Goal: Task Accomplishment & Management: Complete application form

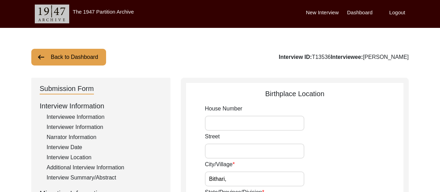
scroll to position [74, 0]
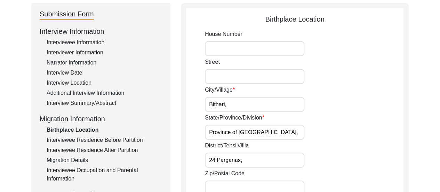
click at [348, 72] on div "Street" at bounding box center [304, 71] width 199 height 26
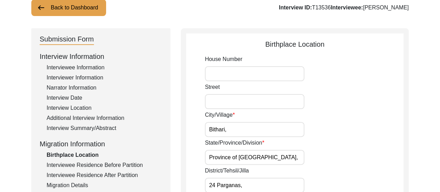
scroll to position [47, 0]
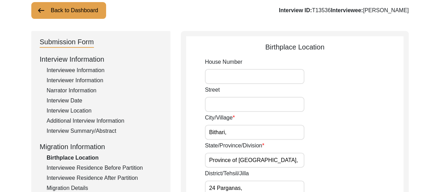
click at [101, 132] on div "Interview Summary/Abstract" at bounding box center [104, 131] width 115 height 8
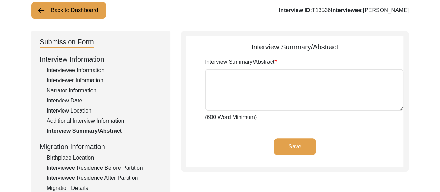
click at [106, 121] on div "Additional Interview Information" at bounding box center [104, 120] width 115 height 8
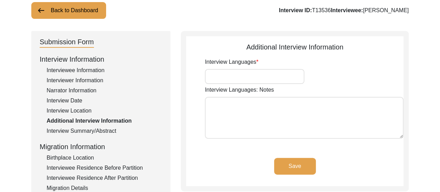
type input "Bengali"
click at [87, 109] on div "Interview Location" at bounding box center [104, 110] width 115 height 8
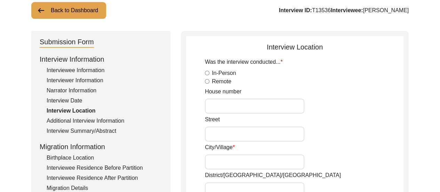
radio input "true"
type input "12/1,"
type input "[PERSON_NAME],"
type input "Purbanchal, [GEOGRAPHIC_DATA], [GEOGRAPHIC_DATA],"
type input "North 24 Parganas"
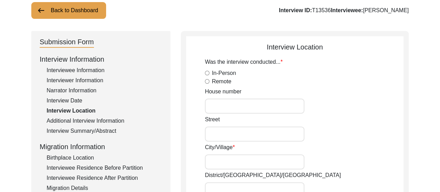
type input "[GEOGRAPHIC_DATA]"
type input "700136"
type input "Narayanpur, [GEOGRAPHIC_DATA], [GEOGRAPHIC_DATA]"
type input "22.646976550589095"
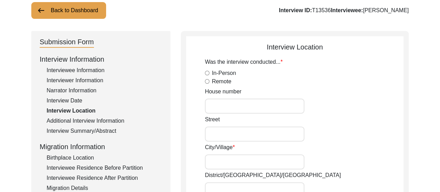
type input "88.45730804498167"
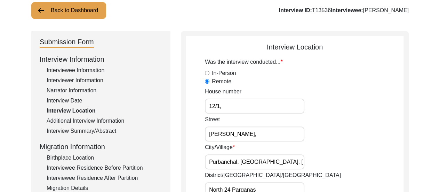
click at [335, 89] on div "House number 12/1," at bounding box center [304, 100] width 199 height 26
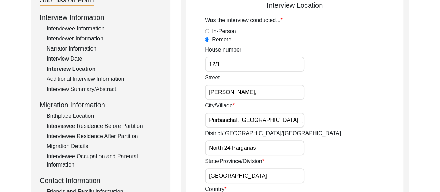
scroll to position [74, 0]
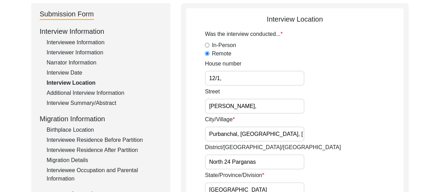
click at [76, 71] on div "Interview Date" at bounding box center [104, 72] width 115 height 8
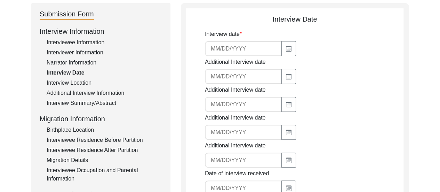
type input "[DATE]"
click at [82, 64] on div "Narrator Information" at bounding box center [104, 62] width 115 height 8
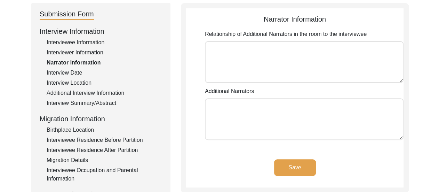
click at [80, 50] on div "Interviewer Information" at bounding box center [104, 52] width 115 height 8
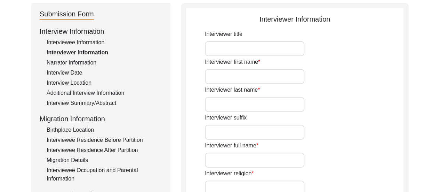
type input "[PERSON_NAME]"
type input "[DEMOGRAPHIC_DATA]"
type input "[DATE]"
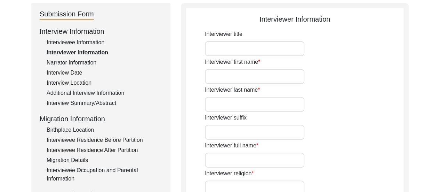
type input "Dum Dum, [GEOGRAPHIC_DATA], [GEOGRAPHIC_DATA]"
type input "Student"
type input "[PERSON_NAME]"
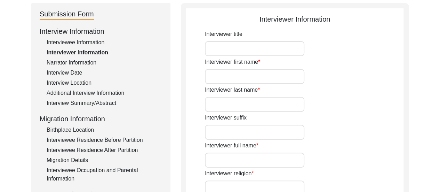
type textarea "The Interviewer is a student currently pursuing Bachelor of Arts in History (Ho…"
type input "Bengali"
type textarea "The interviewee is the mother of the interviewer's maternal uncle's colleague."
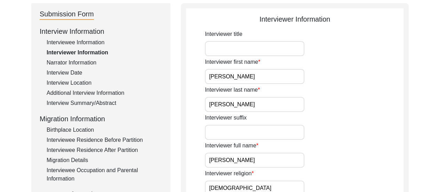
click at [331, 61] on div "Interviewer first name [PERSON_NAME]" at bounding box center [304, 71] width 199 height 26
click at [101, 44] on div "Interviewee Information" at bounding box center [104, 42] width 115 height 8
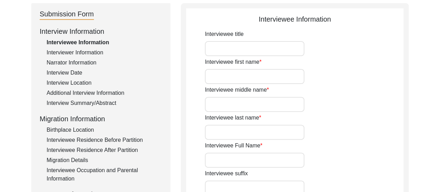
type input "Maya"
type input "n/a"
type input "Acharya"
type input "[PERSON_NAME]"
type input "[DATE]"
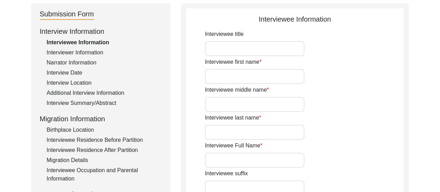
type input "85"
type input "[DEMOGRAPHIC_DATA]"
type input "Bengali"
type input "[DEMOGRAPHIC_DATA]"
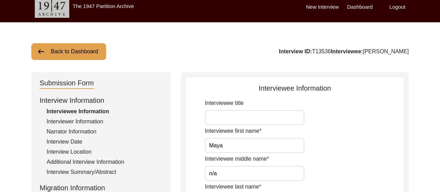
scroll to position [0, 0]
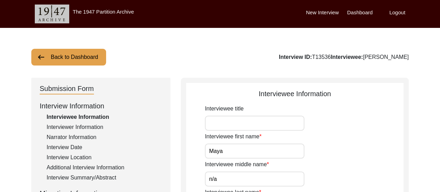
click at [364, 12] on label "Dashboard" at bounding box center [359, 13] width 25 height 8
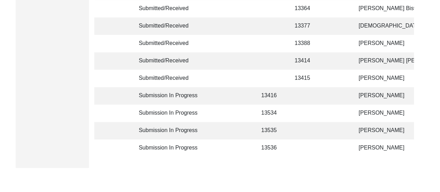
scroll to position [209, 0]
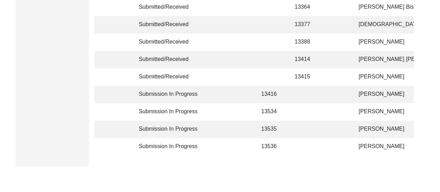
click at [301, 116] on td at bounding box center [305, 111] width 31 height 17
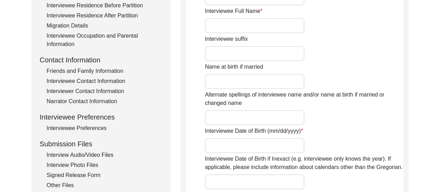
type input "Meera"
type input "n/a"
type input "Dutta"
type input "[PERSON_NAME]"
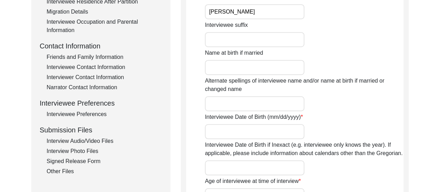
scroll to position [236, 0]
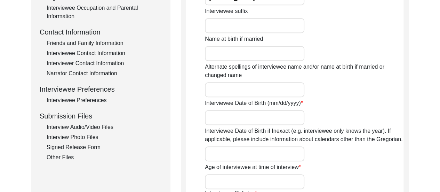
click at [111, 55] on div "Interviewee Contact Information" at bounding box center [104, 53] width 115 height 8
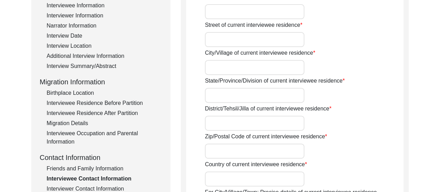
scroll to position [0, 0]
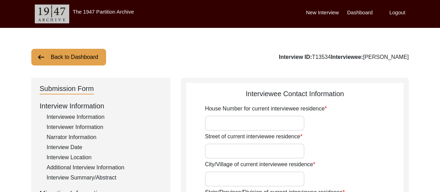
click at [356, 10] on label "Dashboard" at bounding box center [359, 13] width 25 height 8
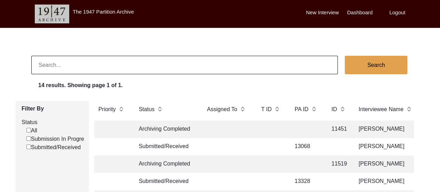
click at [317, 14] on label "New Interview" at bounding box center [322, 13] width 33 height 8
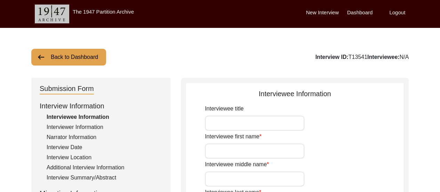
click at [225, 156] on input "Interviewee first name" at bounding box center [254, 150] width 99 height 15
click at [339, 50] on div "Back to Dashboard Interview ID: T13541 Interviewee: N/A" at bounding box center [219, 57] width 377 height 17
click at [96, 58] on button "Back to Dashboard" at bounding box center [68, 57] width 75 height 17
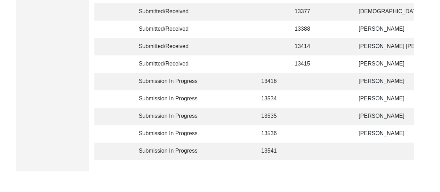
scroll to position [223, 0]
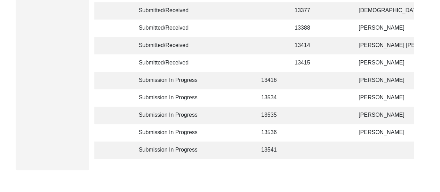
click at [346, 129] on td at bounding box center [338, 132] width 22 height 17
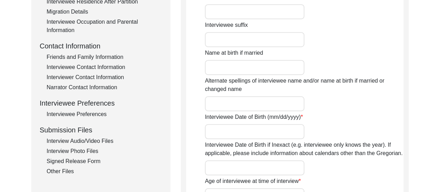
type input "Maya"
type input "n/a"
type input "Acharya"
type input "[PERSON_NAME]"
type input "[DATE]"
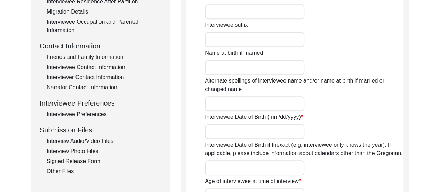
type input "85"
type input "[DEMOGRAPHIC_DATA]"
type input "Bengali"
type input "[DEMOGRAPHIC_DATA]"
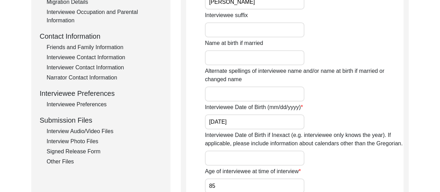
scroll to position [222, 0]
